Goal: Task Accomplishment & Management: Manage account settings

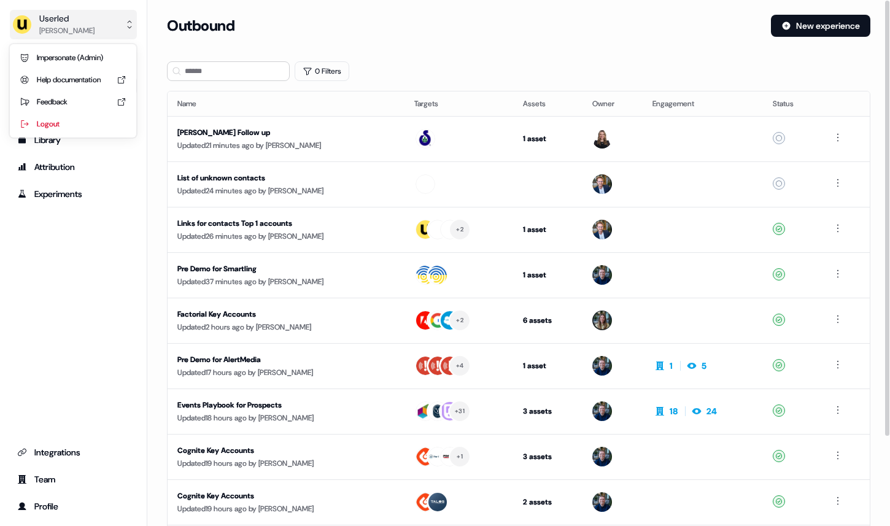
click at [110, 32] on button "Userled [PERSON_NAME]" at bounding box center [73, 24] width 127 height 29
click at [114, 59] on div "Impersonate (Admin)" at bounding box center [73, 58] width 117 height 22
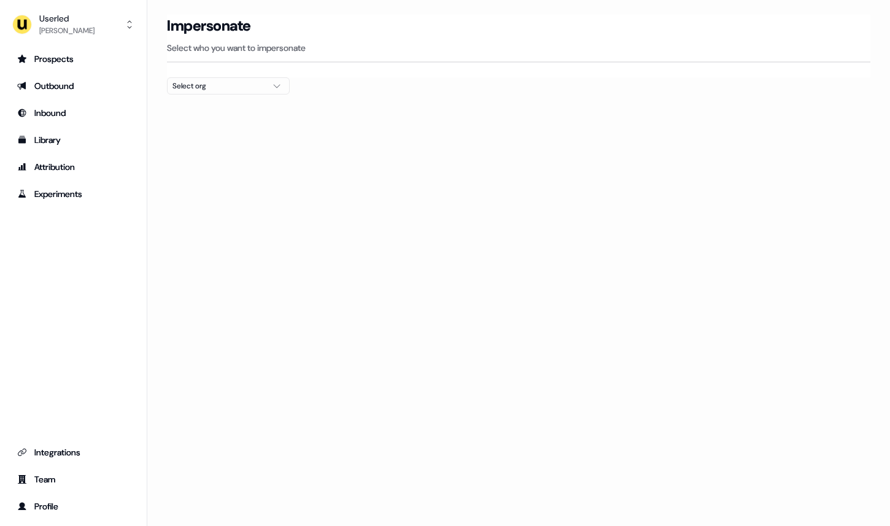
click at [243, 88] on div "Select org" at bounding box center [218, 86] width 92 height 12
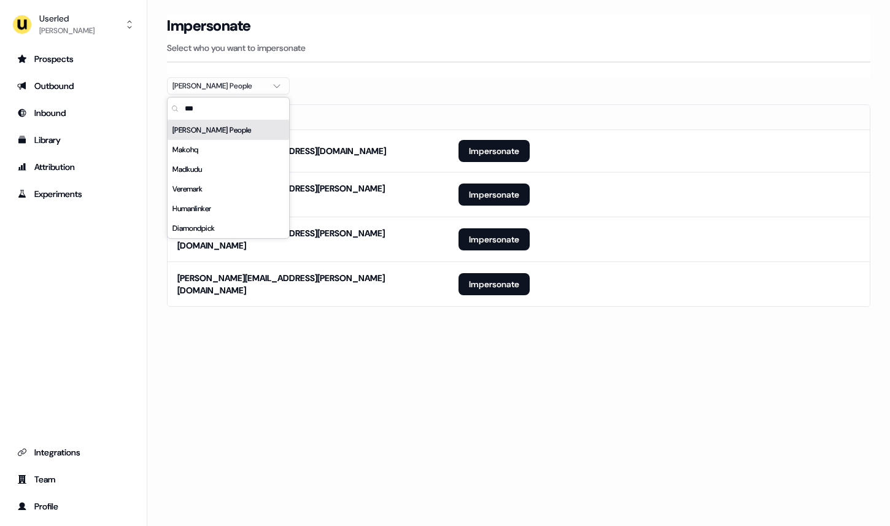
type input "***"
click at [456, 20] on div "Impersonate" at bounding box center [518, 26] width 703 height 22
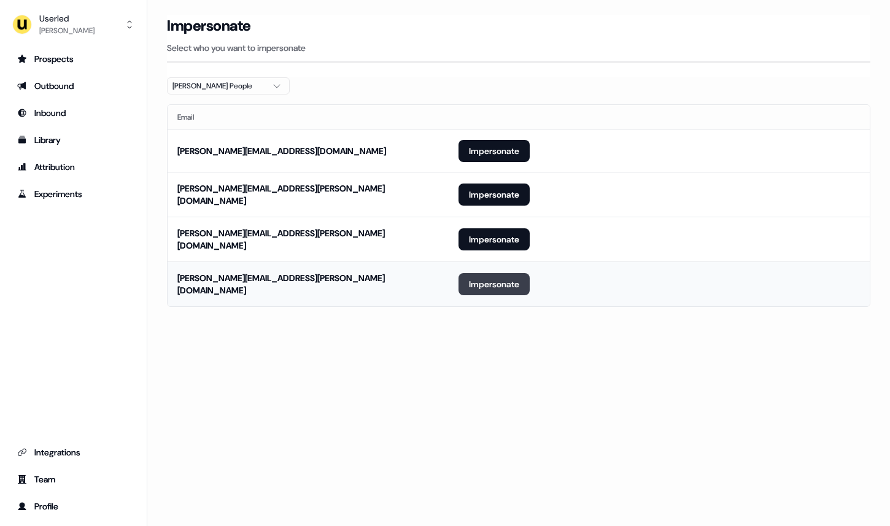
click at [504, 273] on button "Impersonate" at bounding box center [493, 284] width 71 height 22
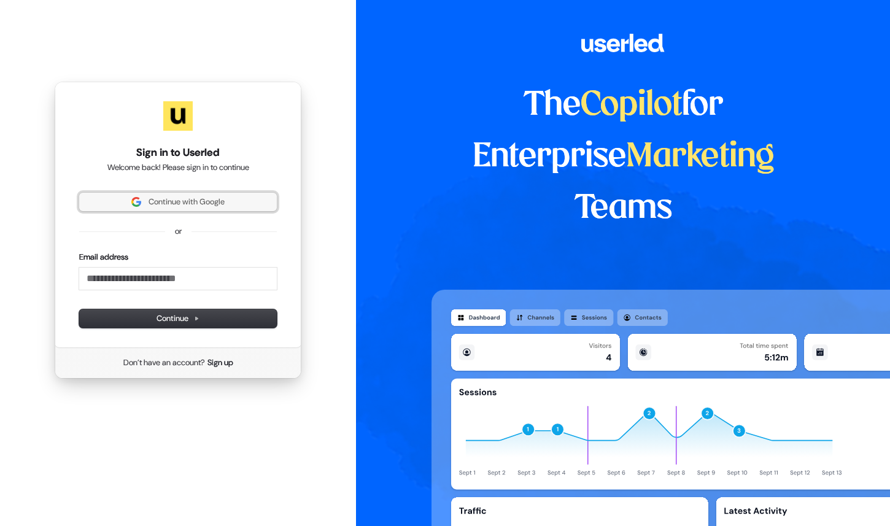
click at [260, 206] on span "Continue with Google" at bounding box center [178, 201] width 183 height 11
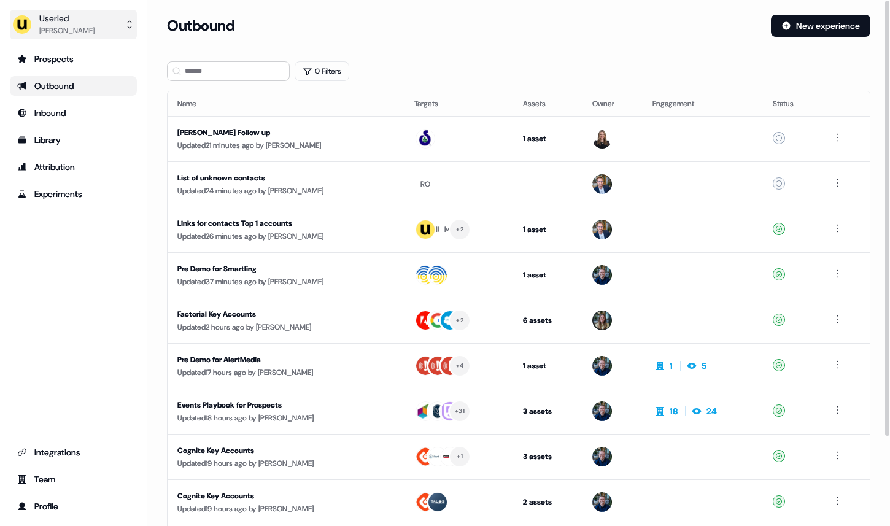
click at [42, 25] on div "[PERSON_NAME]" at bounding box center [66, 31] width 55 height 12
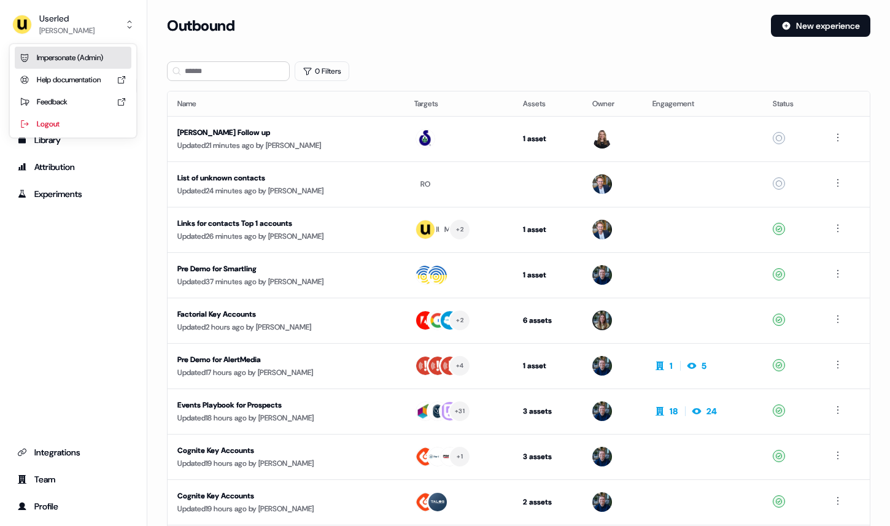
click at [71, 57] on div "Impersonate (Admin)" at bounding box center [73, 58] width 117 height 22
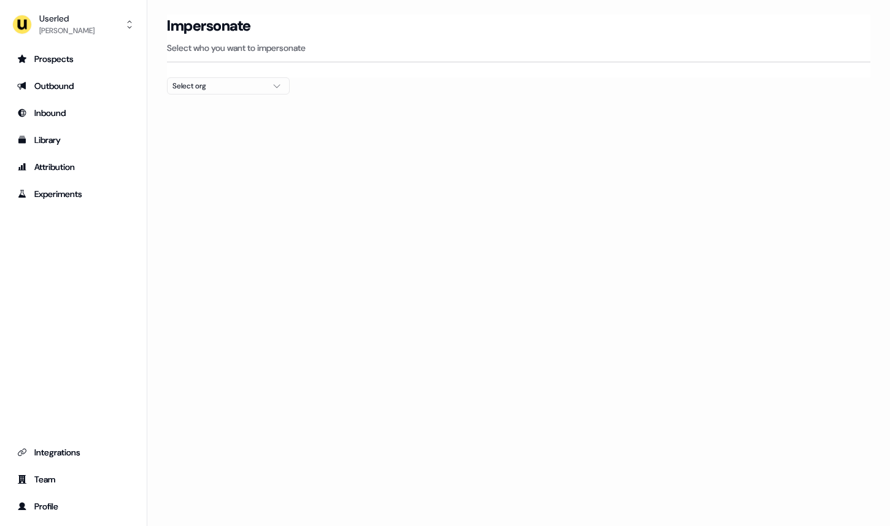
click at [253, 91] on div "Select org" at bounding box center [218, 86] width 92 height 12
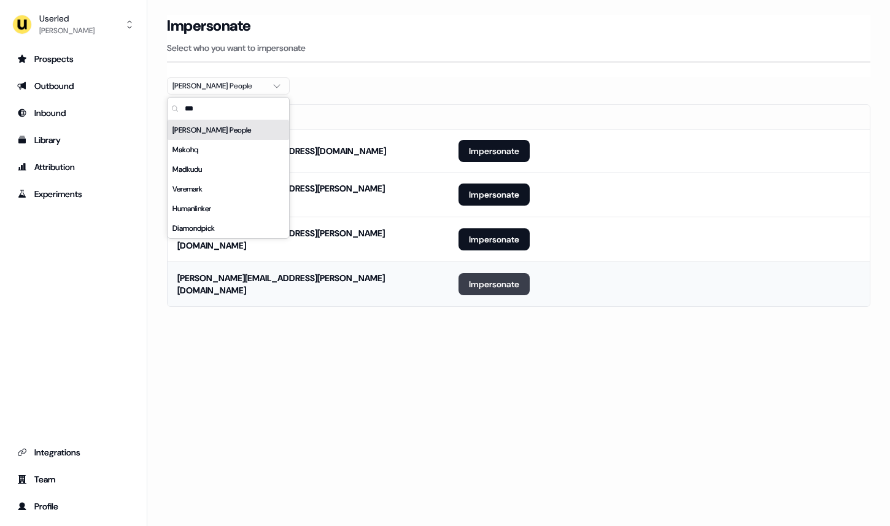
type input "***"
click at [495, 276] on button "Impersonate" at bounding box center [493, 284] width 71 height 22
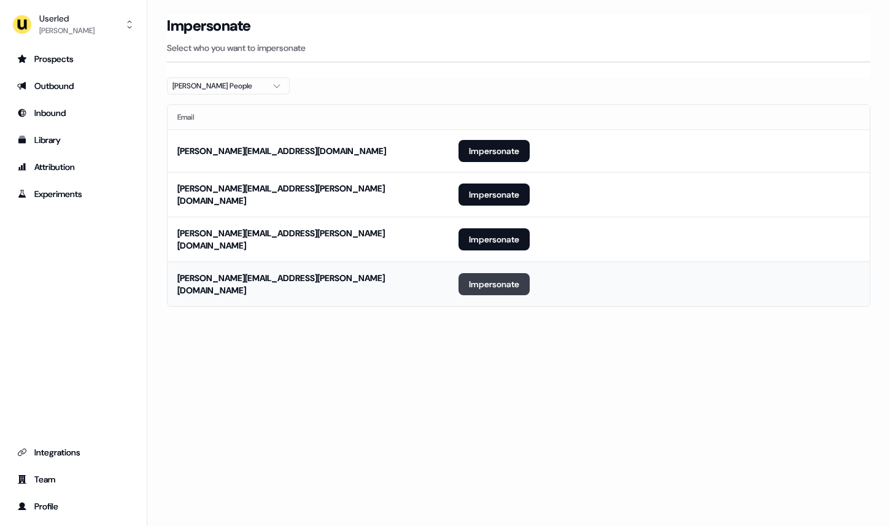
click at [495, 276] on button "Impersonate" at bounding box center [493, 284] width 71 height 22
click at [515, 280] on button "Impersonate" at bounding box center [493, 284] width 71 height 22
click at [537, 380] on div "Loading... Impersonate Select who you want to impersonate Maki People Email mar…" at bounding box center [518, 263] width 742 height 526
